Goal: Information Seeking & Learning: Learn about a topic

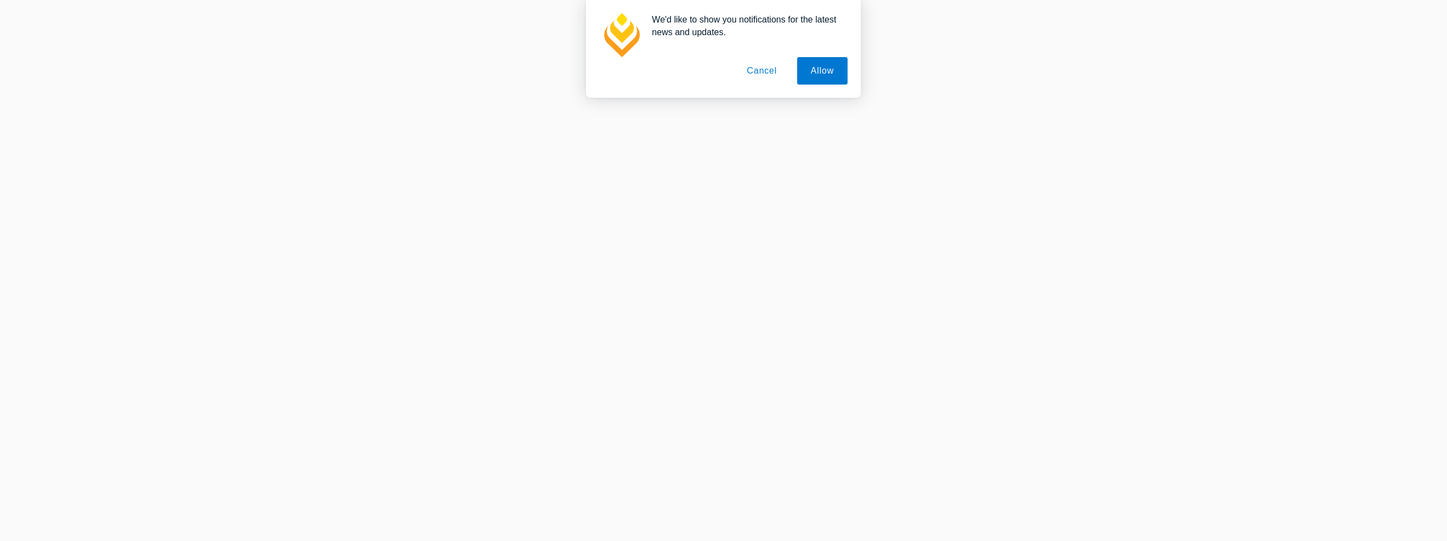
scroll to position [111, 0]
click at [772, 65] on button "Cancel" at bounding box center [762, 70] width 58 height 27
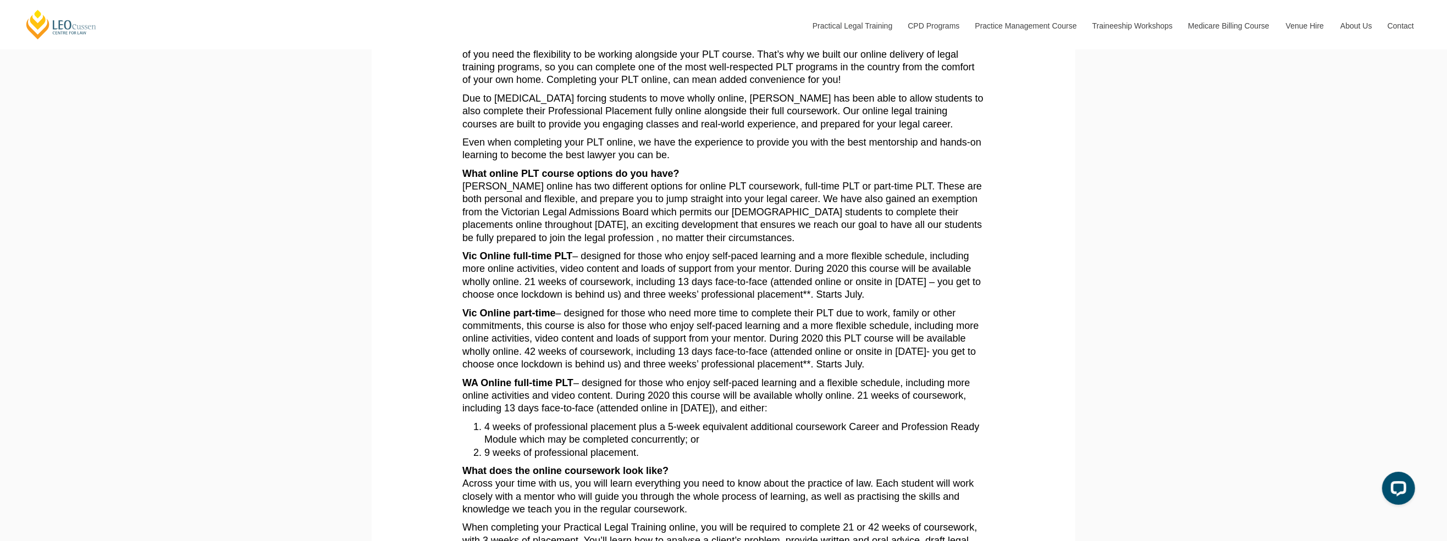
scroll to position [0, 0]
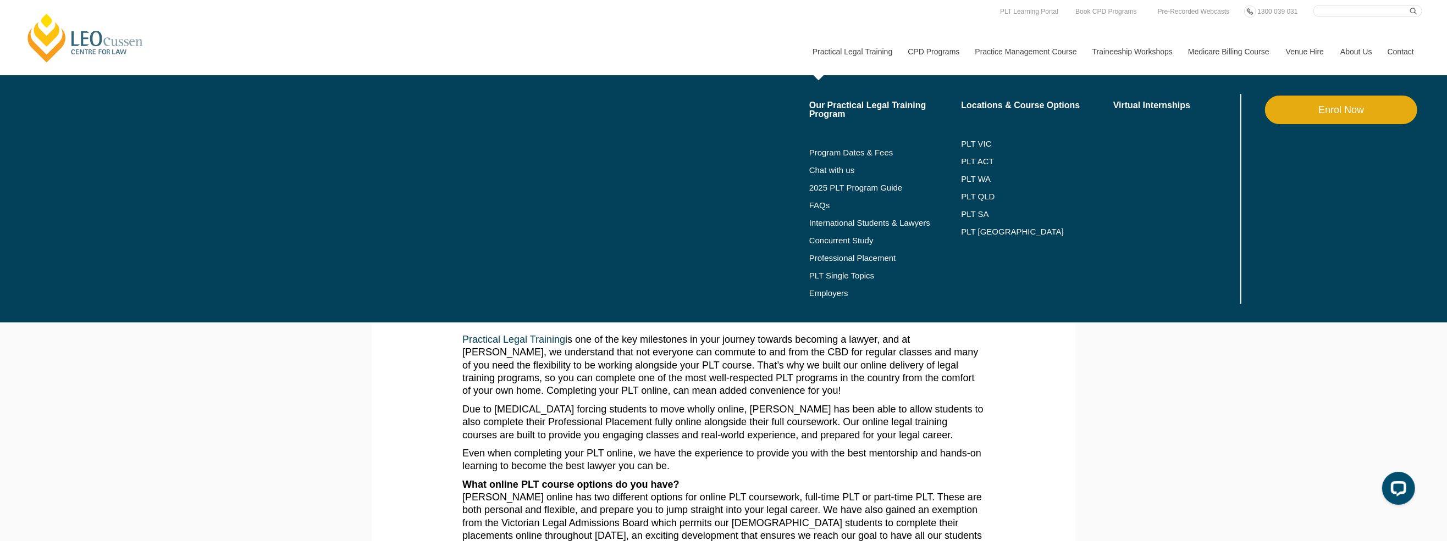
click at [865, 147] on li "Program Dates & Fees" at bounding box center [885, 153] width 152 height 18
click at [869, 151] on link "Program Dates & Fees" at bounding box center [885, 152] width 152 height 9
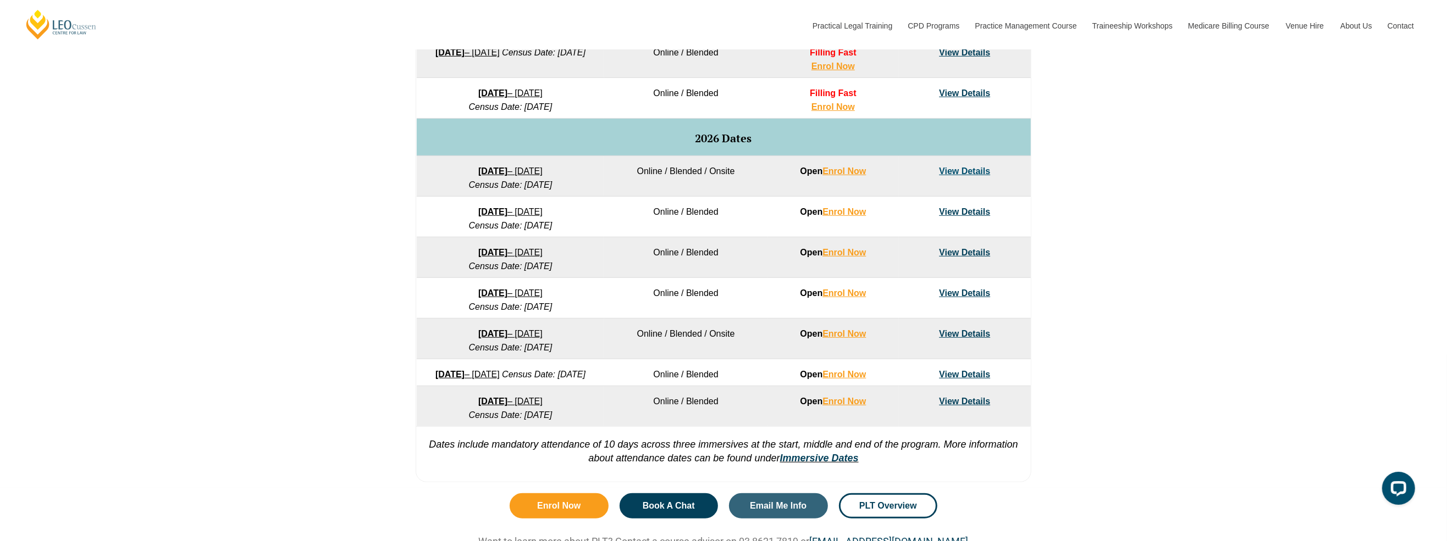
scroll to position [311, 0]
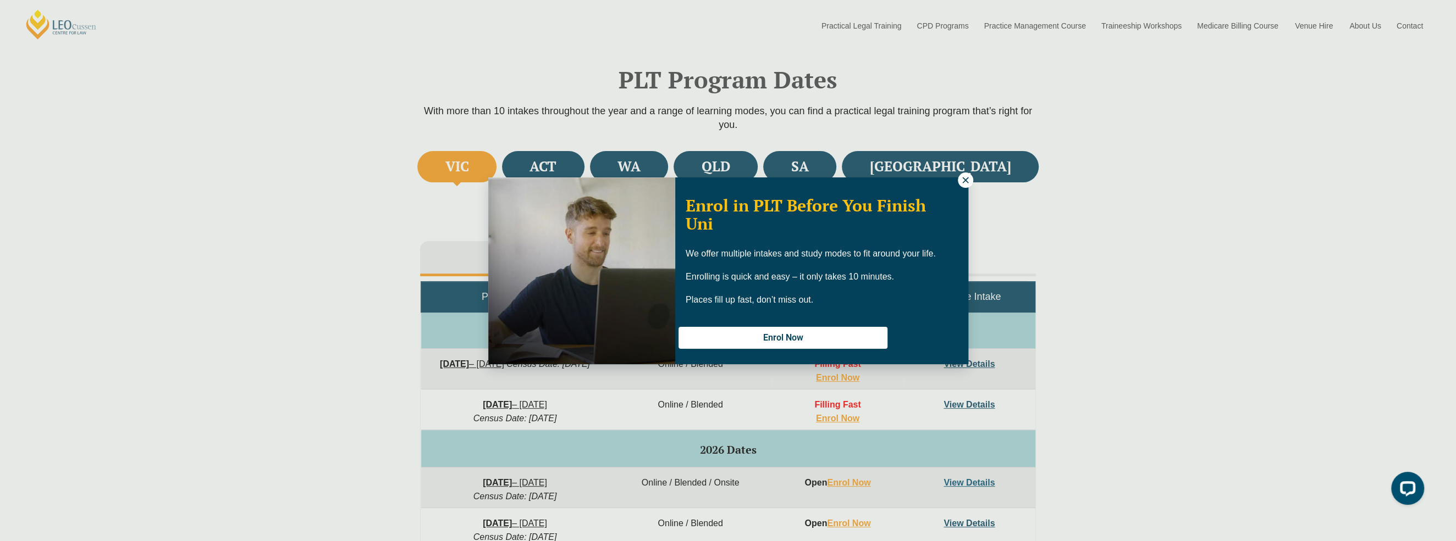
click at [958, 180] on button at bounding box center [965, 180] width 15 height 15
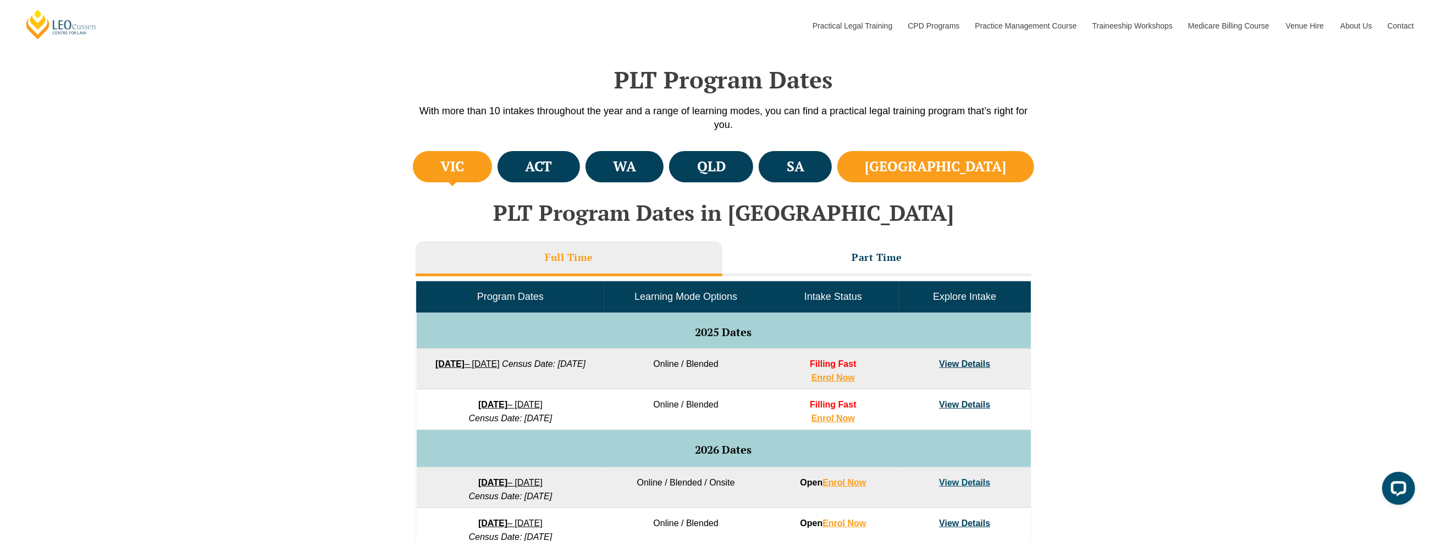
click at [931, 163] on li "[GEOGRAPHIC_DATA]" at bounding box center [935, 166] width 197 height 31
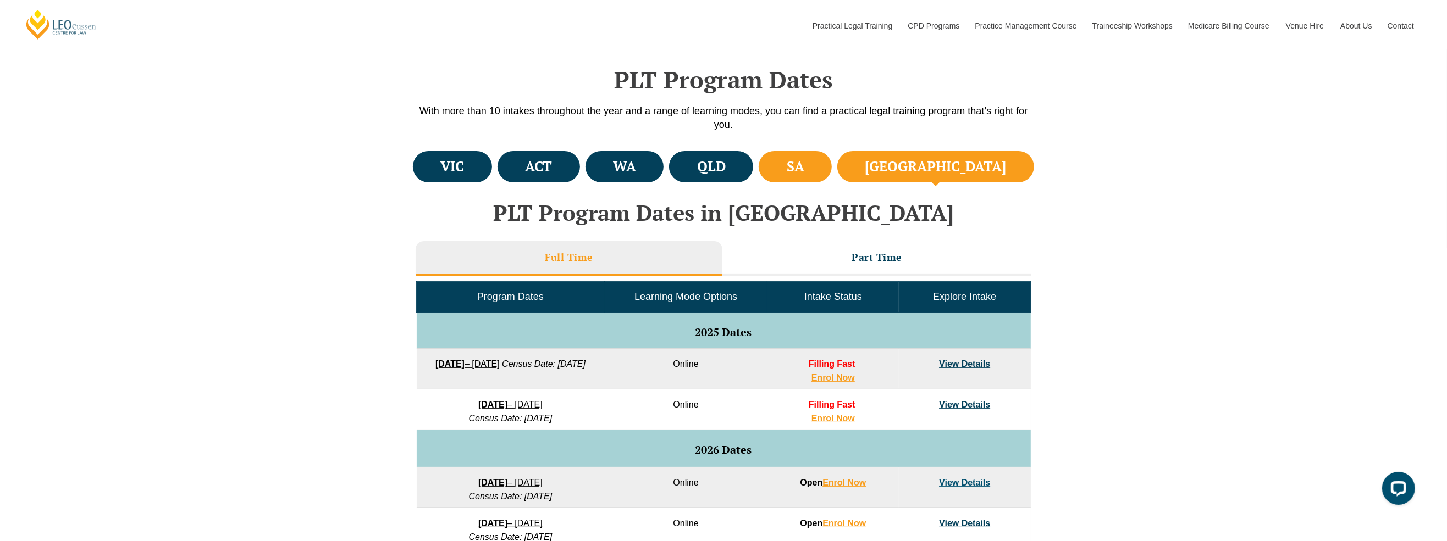
click at [804, 162] on h4 "SA" at bounding box center [796, 167] width 18 height 18
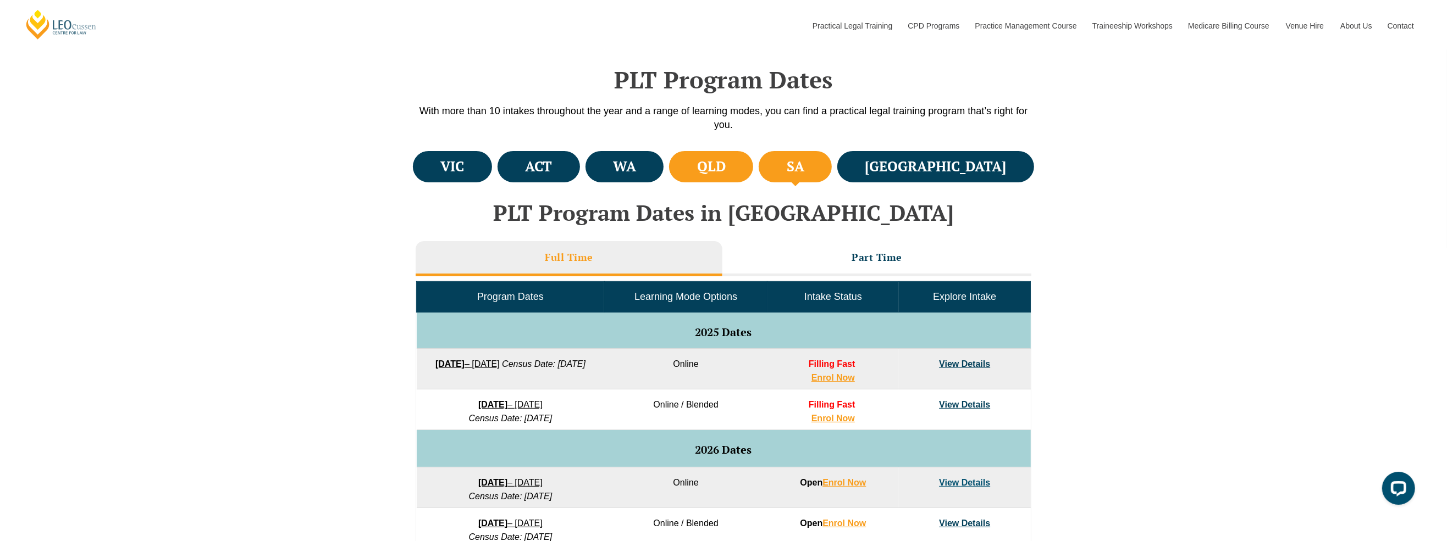
click at [753, 161] on li "QLD" at bounding box center [711, 166] width 84 height 31
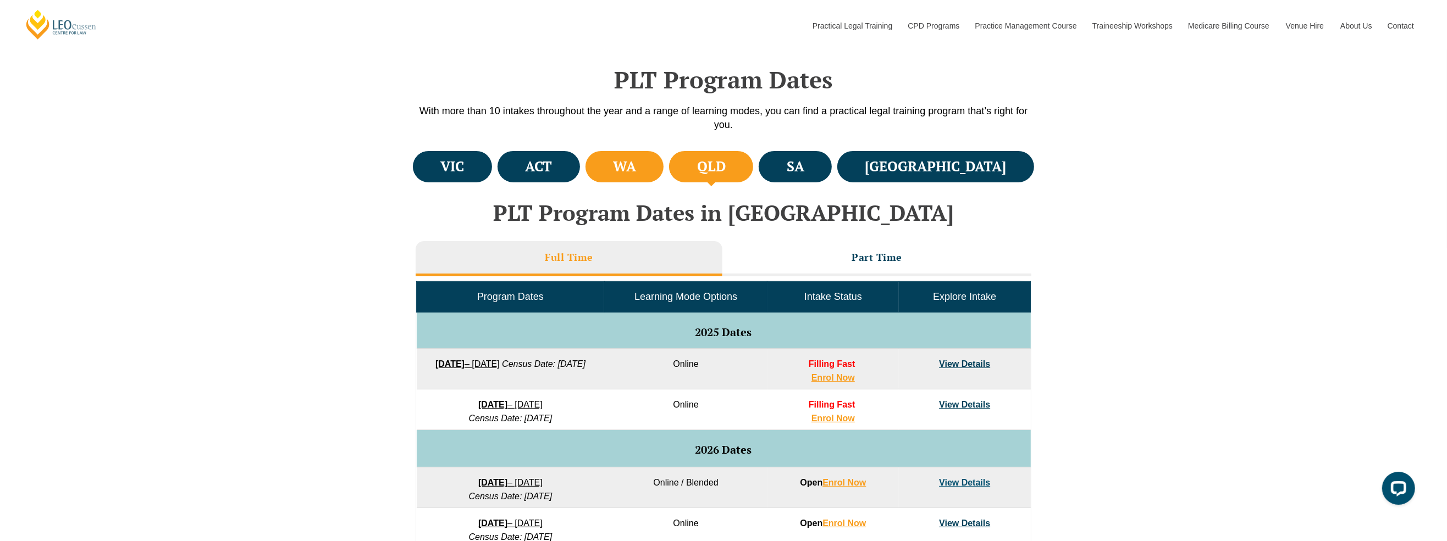
click at [664, 168] on li "WA" at bounding box center [624, 166] width 79 height 31
drag, startPoint x: 589, startPoint y: 168, endPoint x: 595, endPoint y: 168, distance: 6.6
click at [580, 168] on li "ACT" at bounding box center [539, 166] width 82 height 31
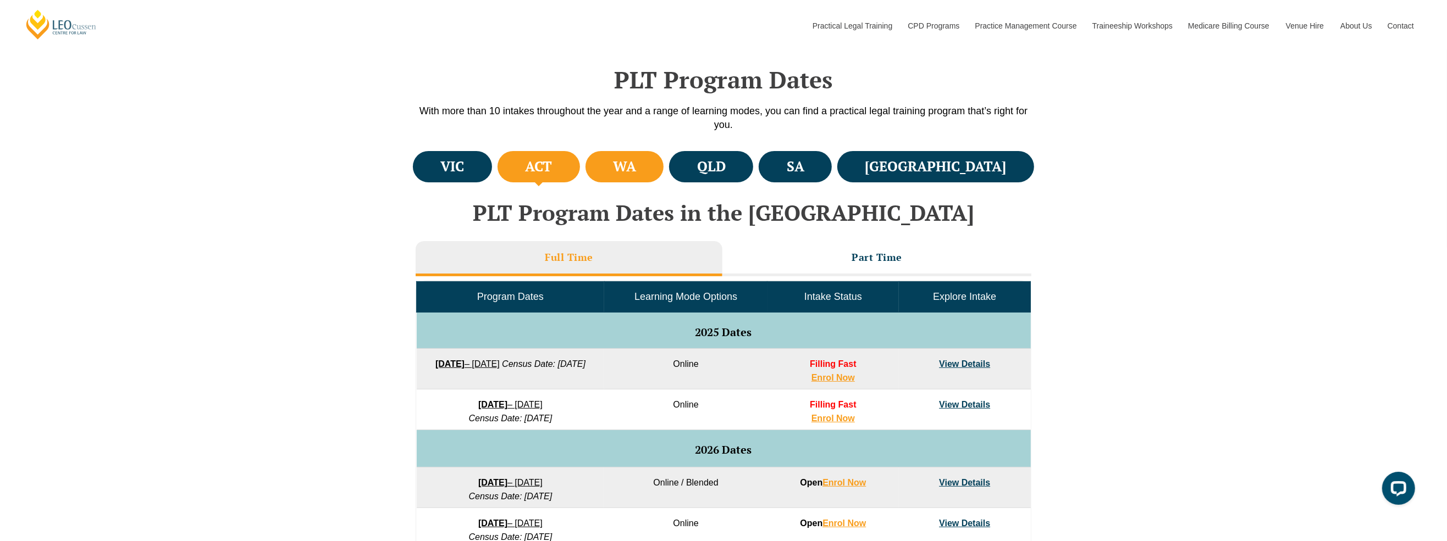
click at [664, 164] on li "WA" at bounding box center [624, 166] width 79 height 31
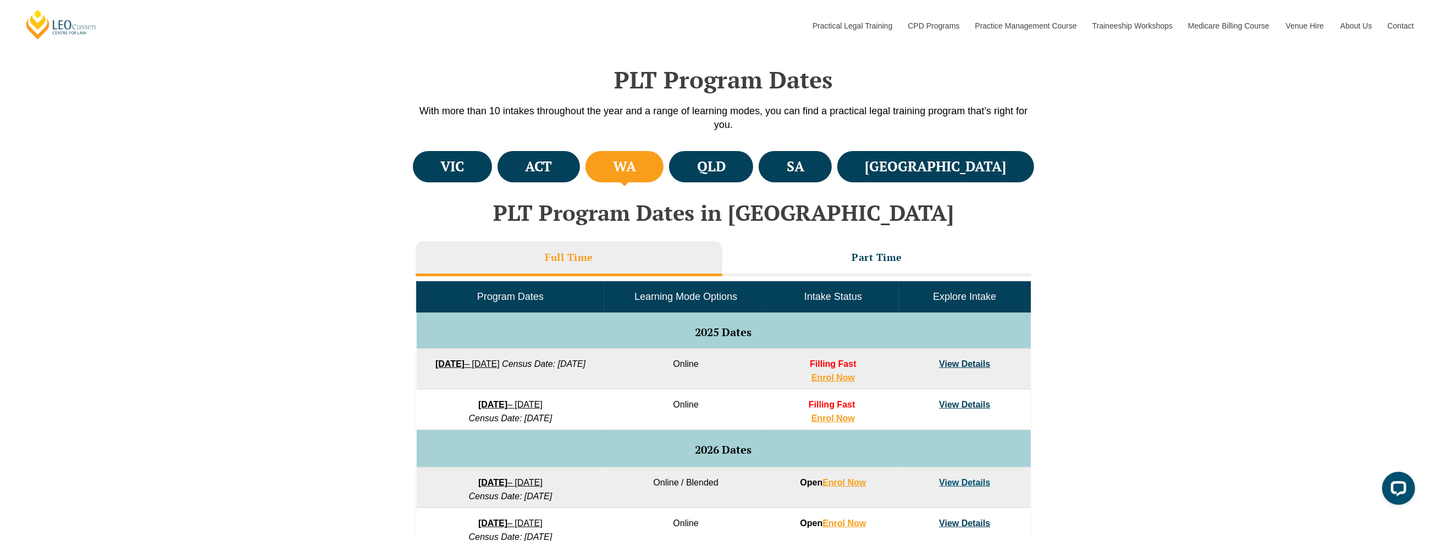
click at [979, 364] on link "View Details" at bounding box center [964, 364] width 51 height 9
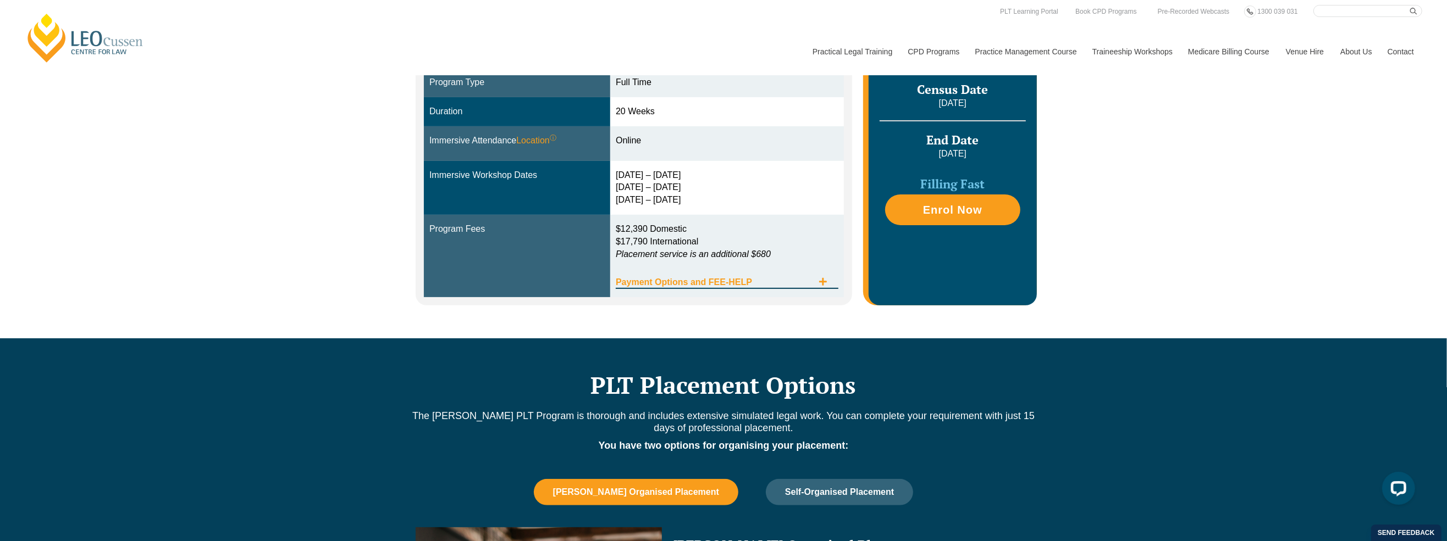
click at [827, 275] on div "Payment Options and FEE-HELP" at bounding box center [727, 278] width 223 height 23
